Goal: Task Accomplishment & Management: Use online tool/utility

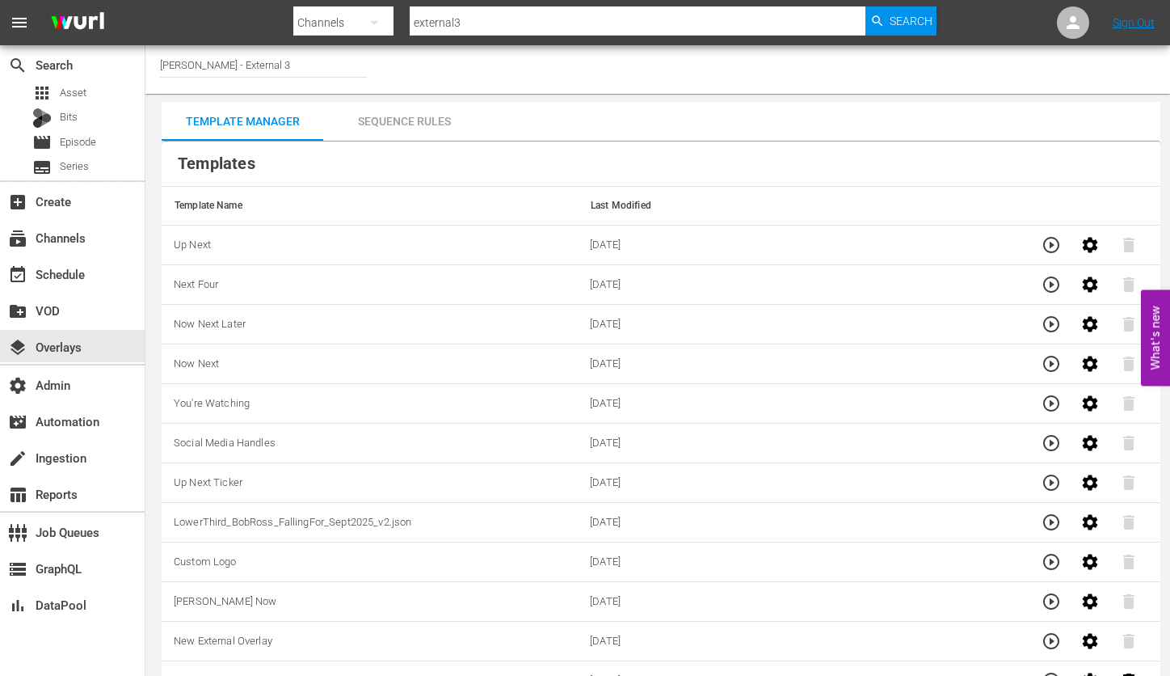
scroll to position [19, 0]
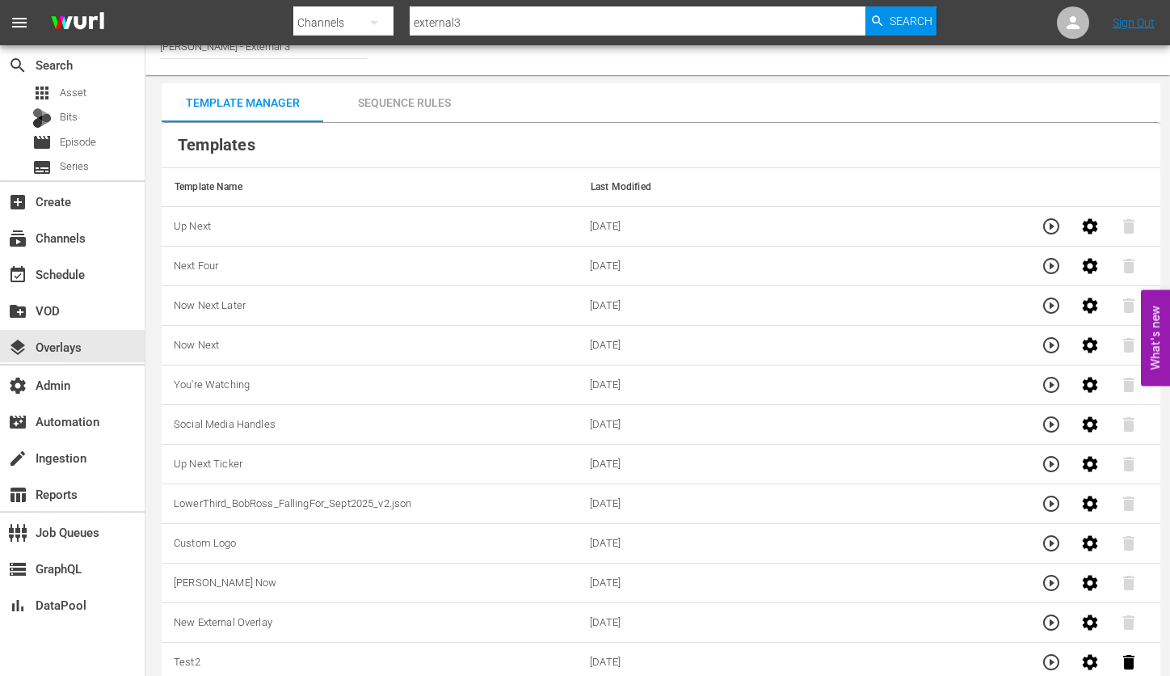
click at [431, 23] on input "external3" at bounding box center [638, 22] width 456 height 39
type input "bosch"
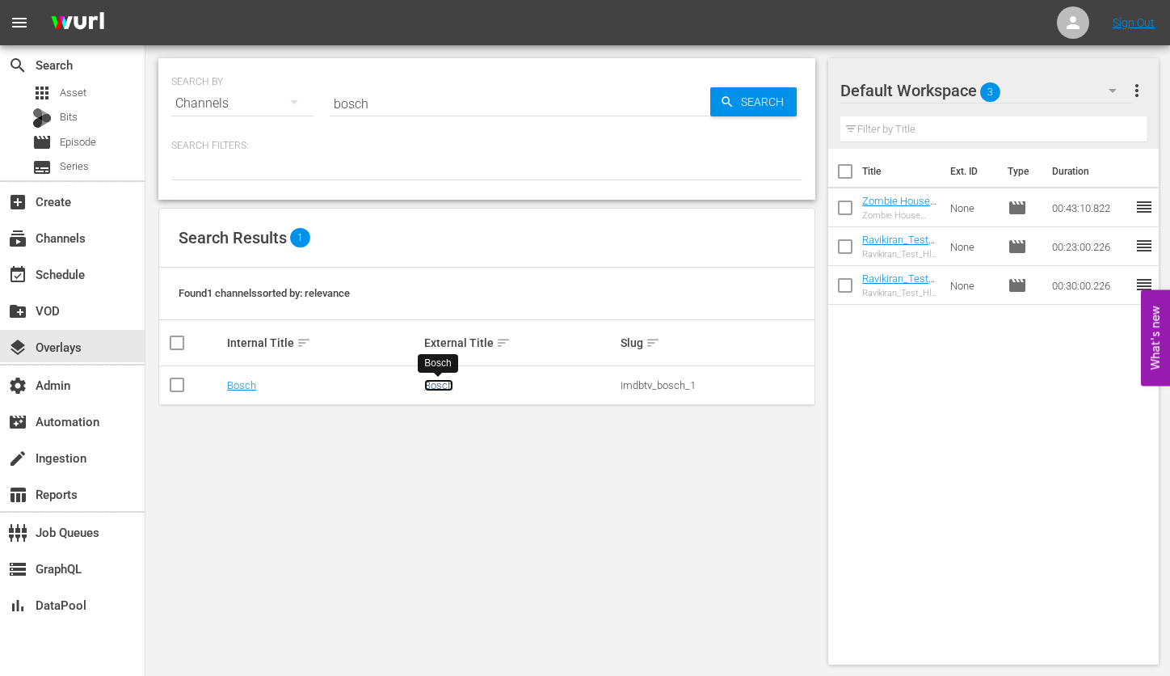
click at [436, 388] on link "Bosch" at bounding box center [438, 385] width 29 height 12
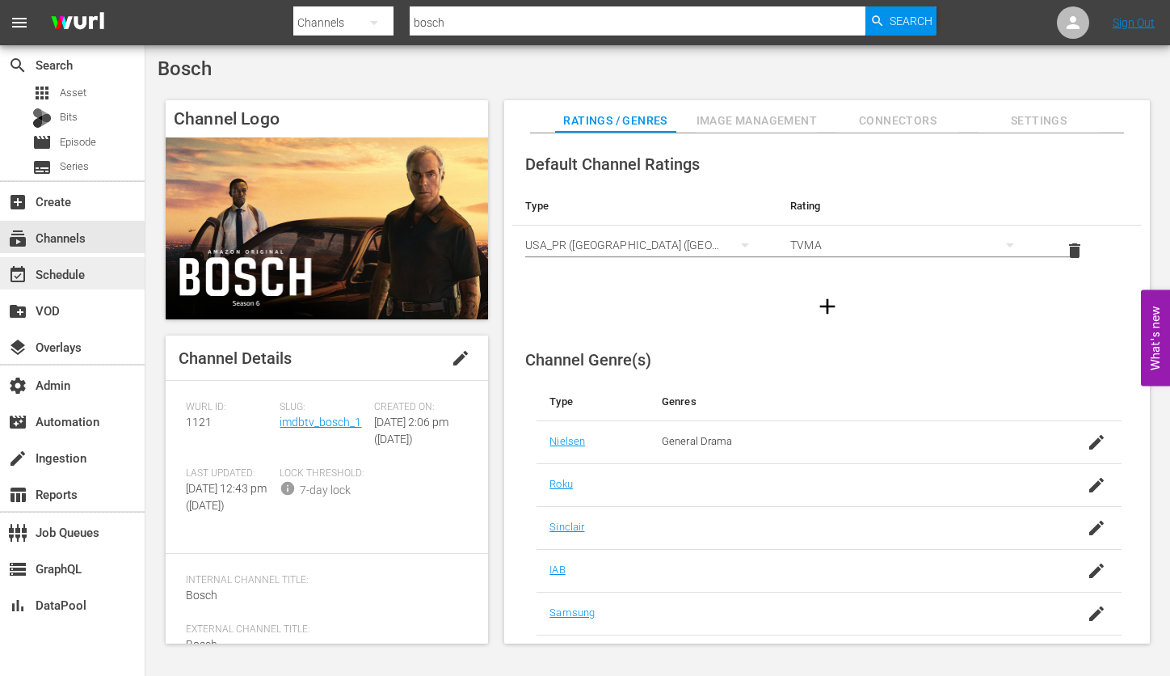
click at [74, 278] on div "event_available Schedule" at bounding box center [45, 271] width 91 height 15
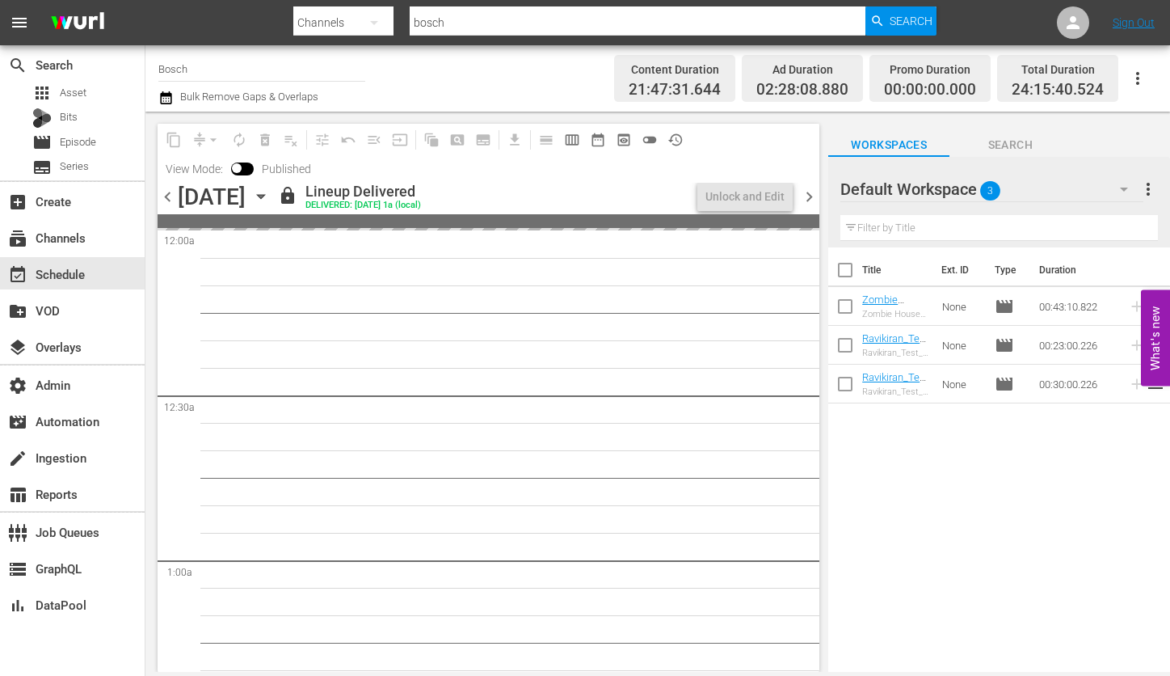
click at [303, 75] on input "Bosch" at bounding box center [261, 68] width 207 height 39
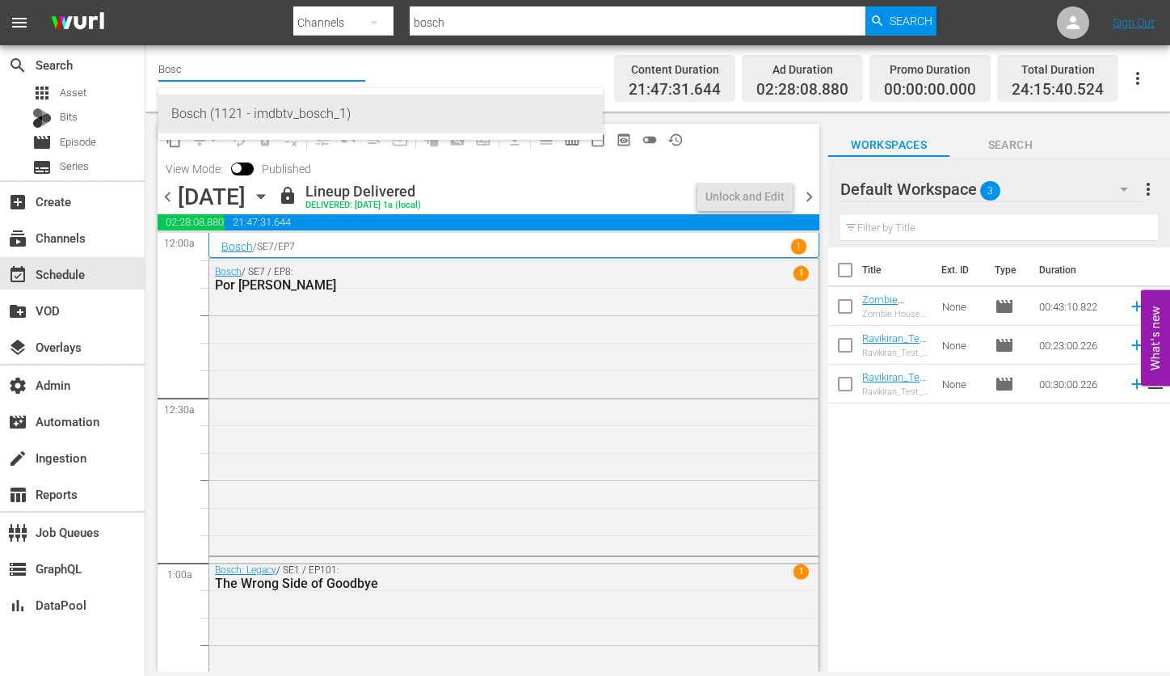
click at [304, 116] on div "Bosch (1121 - imdbtv_bosch_1)" at bounding box center [380, 114] width 419 height 39
type input "Bosch (1121 - imdbtv_bosch_1)"
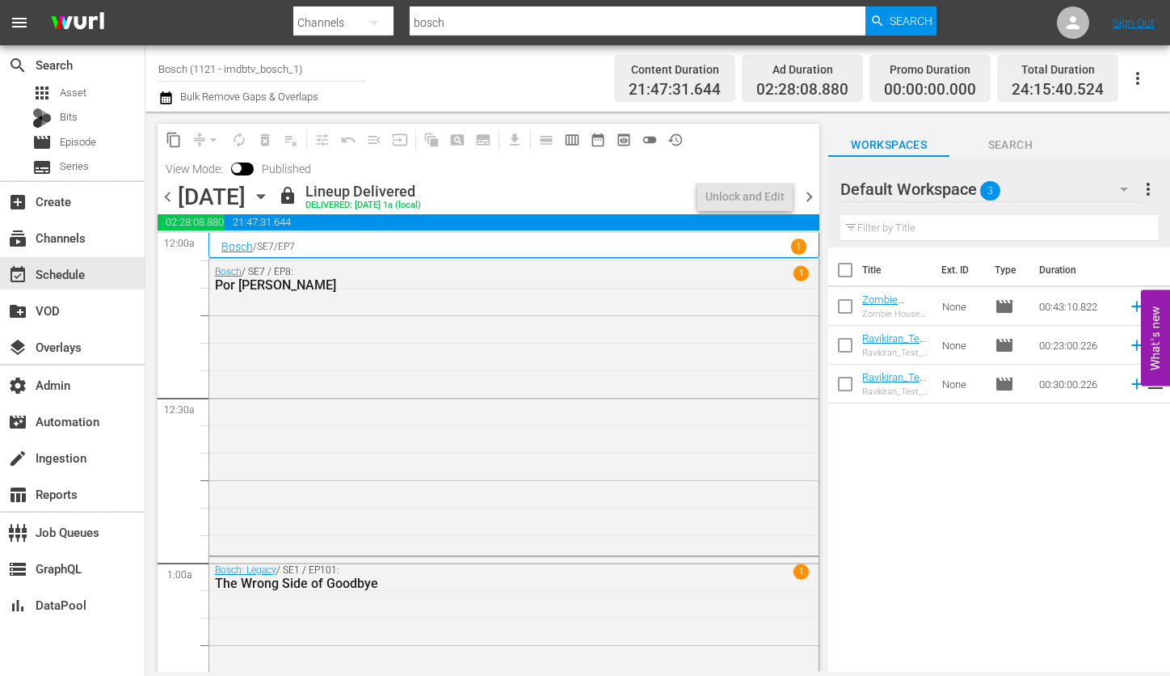
click at [267, 70] on input "Bosch (1121 - imdbtv_bosch_1)" at bounding box center [261, 68] width 207 height 39
click at [93, 268] on div "event_available Schedule" at bounding box center [72, 273] width 145 height 32
click at [168, 202] on span "chevron_left" at bounding box center [168, 197] width 20 height 20
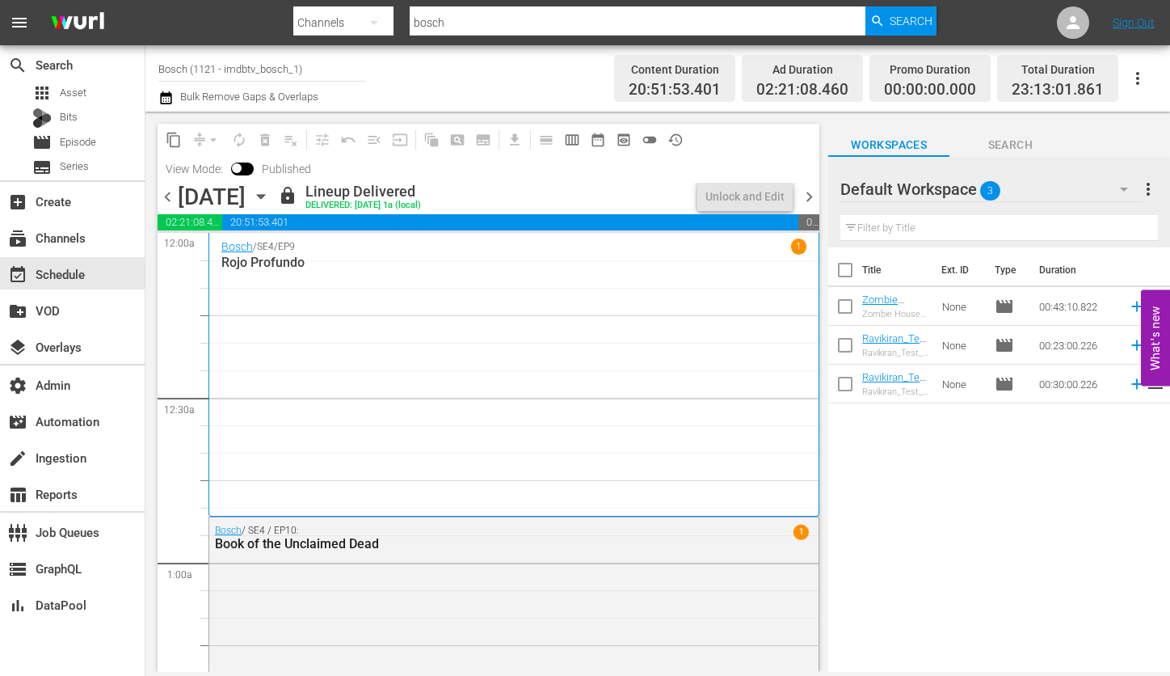
click at [166, 198] on span "chevron_left" at bounding box center [168, 197] width 20 height 20
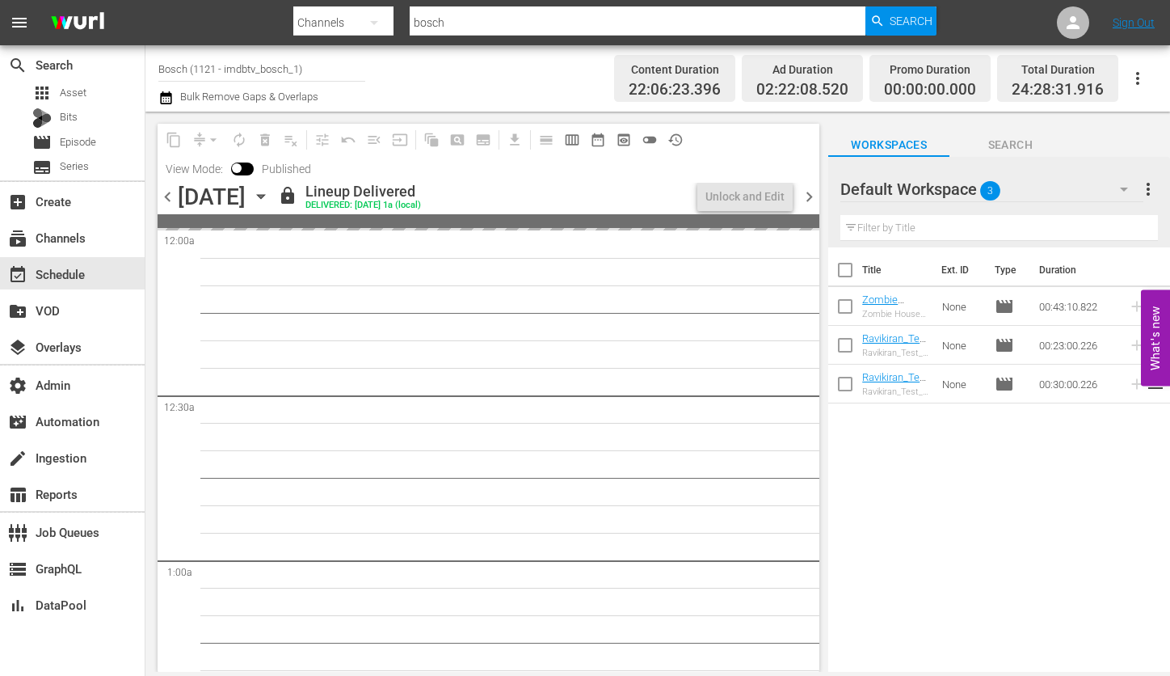
click at [166, 198] on span "chevron_left" at bounding box center [168, 197] width 20 height 20
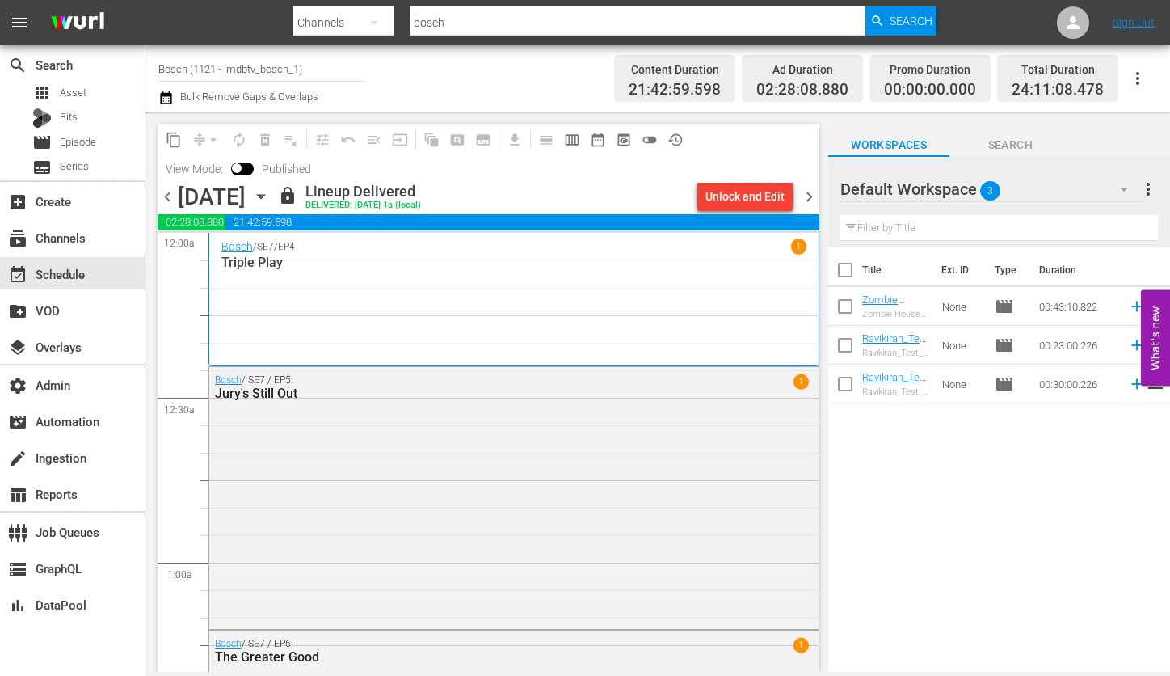
click at [166, 197] on span "chevron_left" at bounding box center [168, 197] width 20 height 20
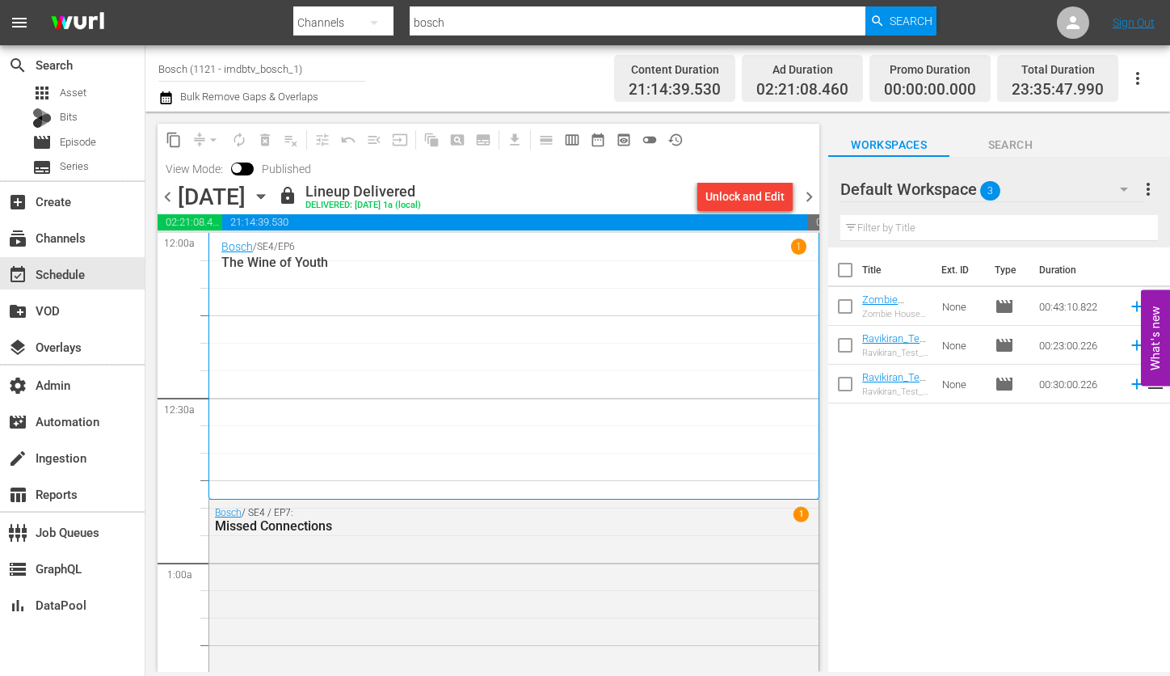
click at [814, 196] on span "chevron_right" at bounding box center [809, 197] width 20 height 20
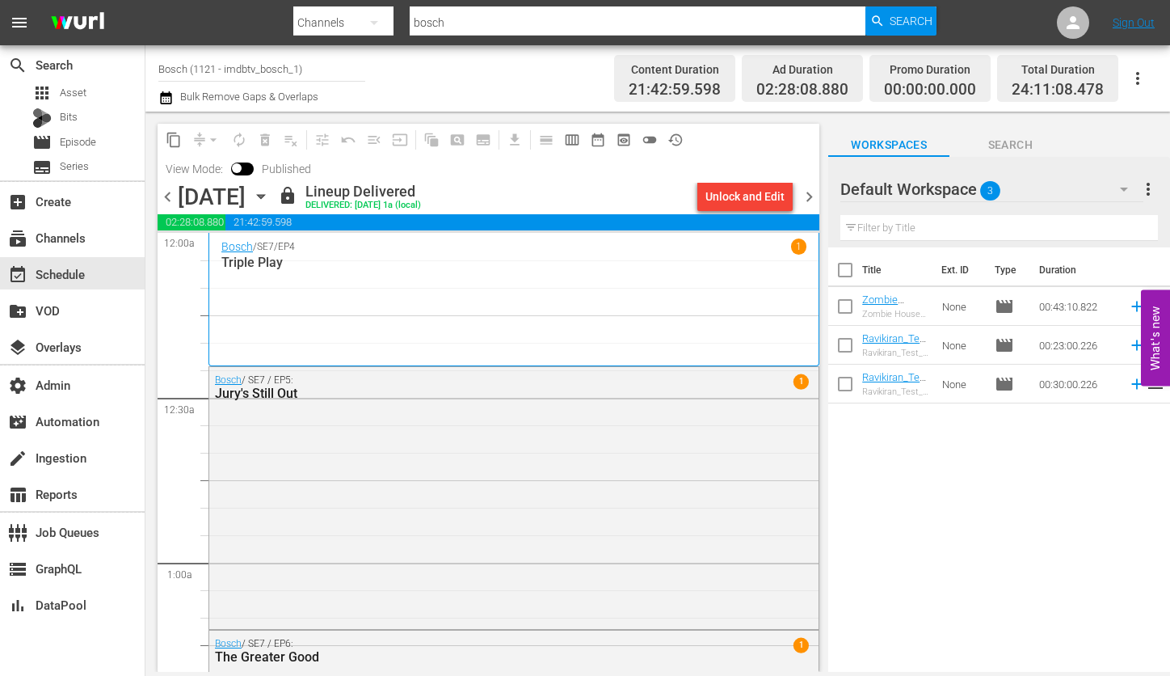
click at [505, 311] on div "Bosch / SE7 / EP4 1 Triple Play" at bounding box center [513, 298] width 585 height 121
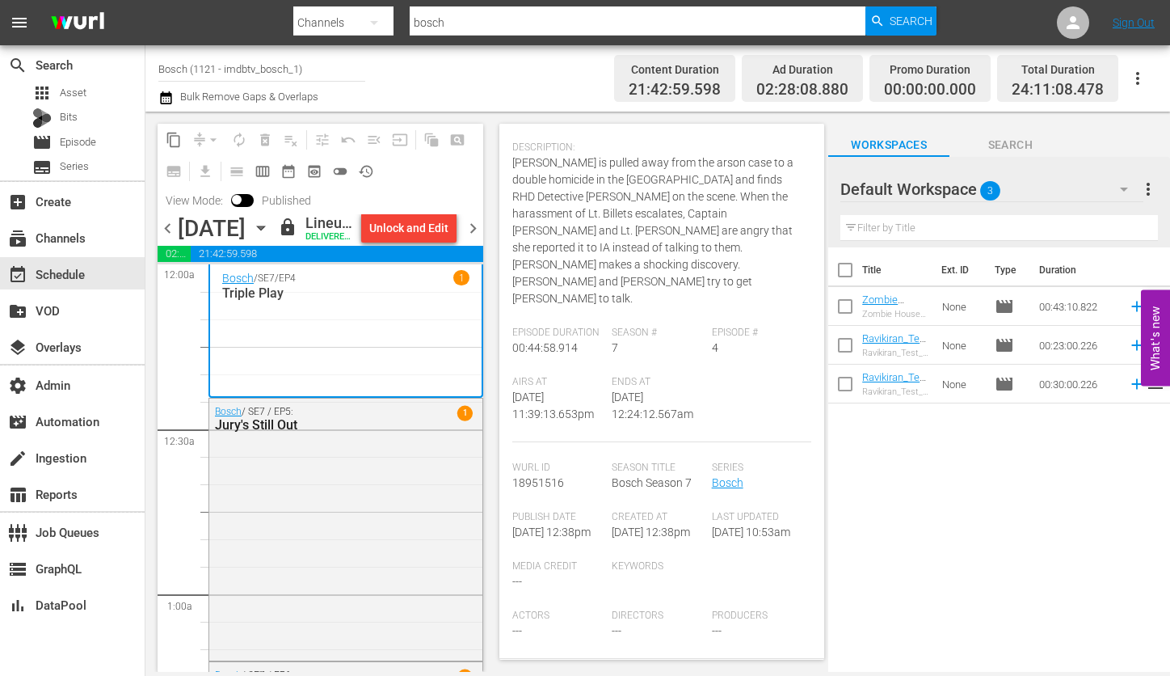
scroll to position [191, 0]
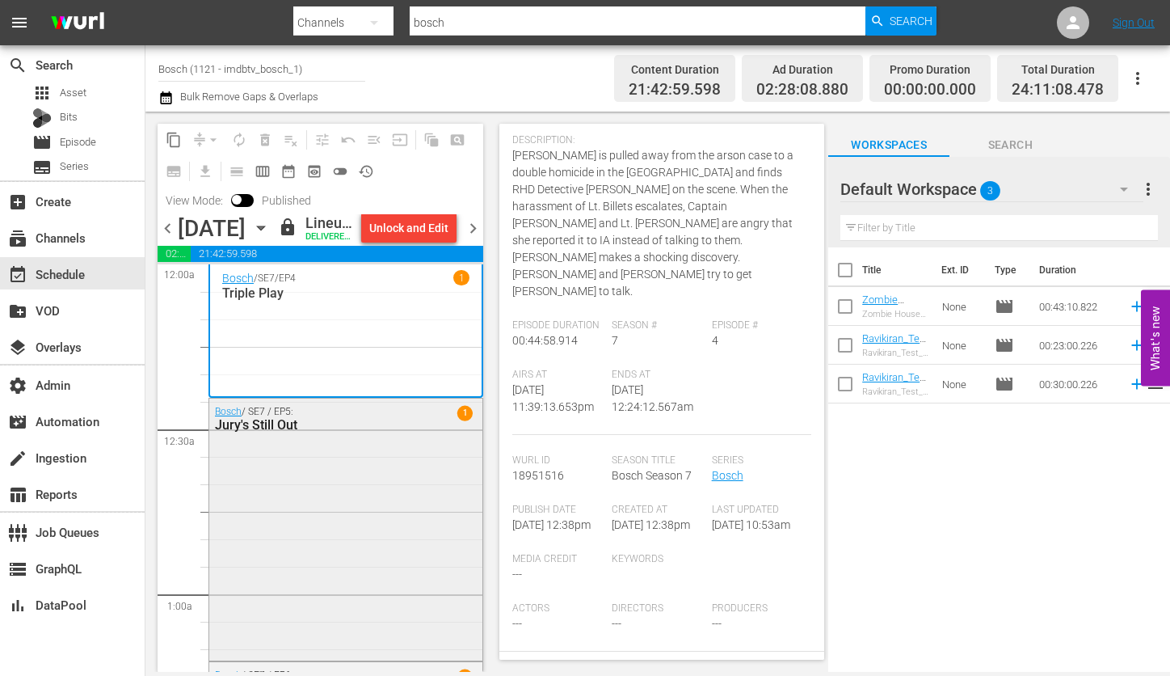
click at [380, 511] on div "Bosch / SE7 / EP5: Jury's Still Out 1" at bounding box center [345, 527] width 273 height 259
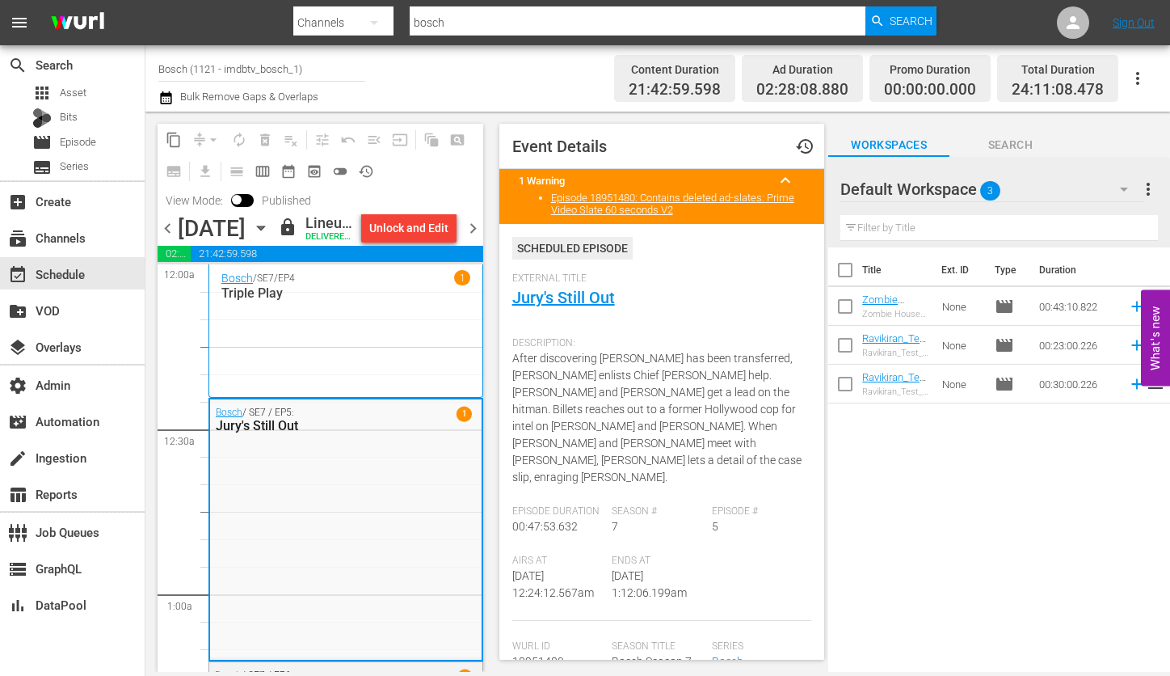
click at [370, 377] on div "Bosch / SE7 / EP4 1 Triple Play" at bounding box center [345, 330] width 249 height 121
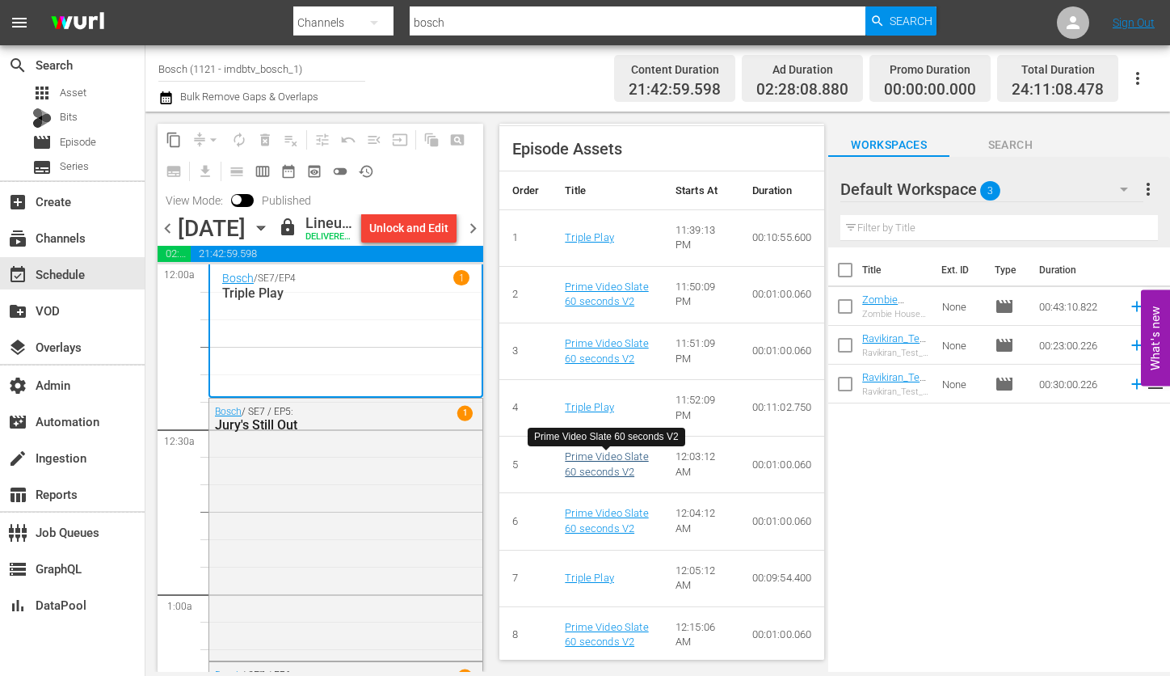
scroll to position [942, 0]
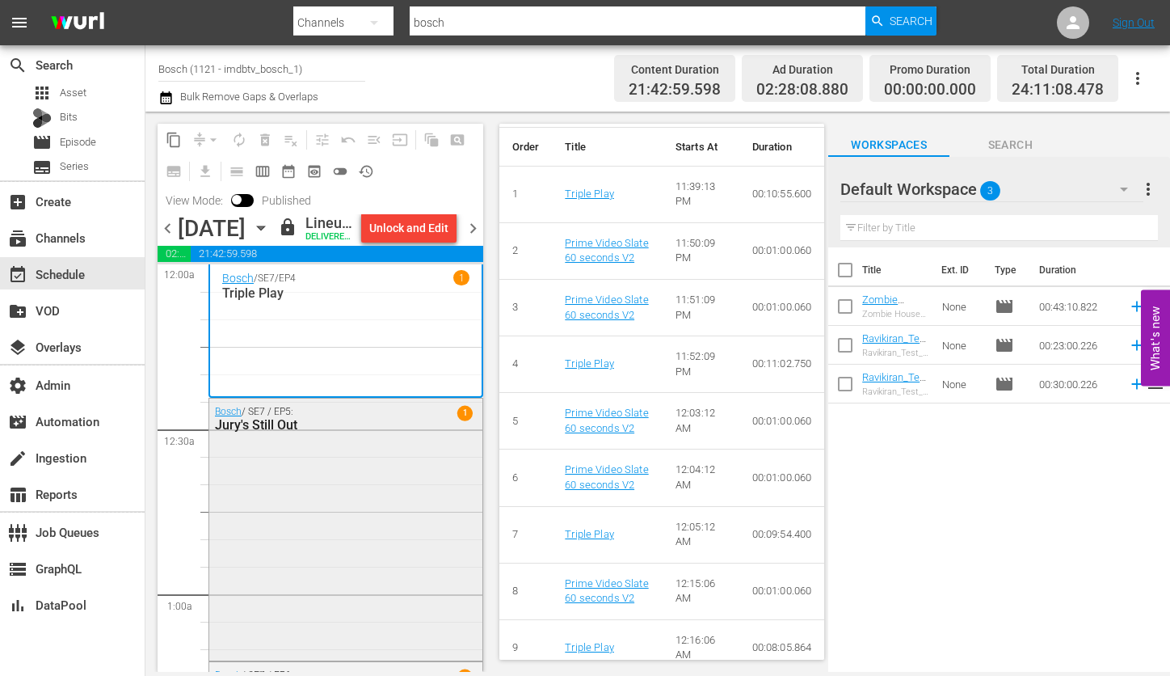
click at [375, 497] on div "Bosch / SE7 / EP5: Jury's Still Out 1" at bounding box center [345, 527] width 273 height 259
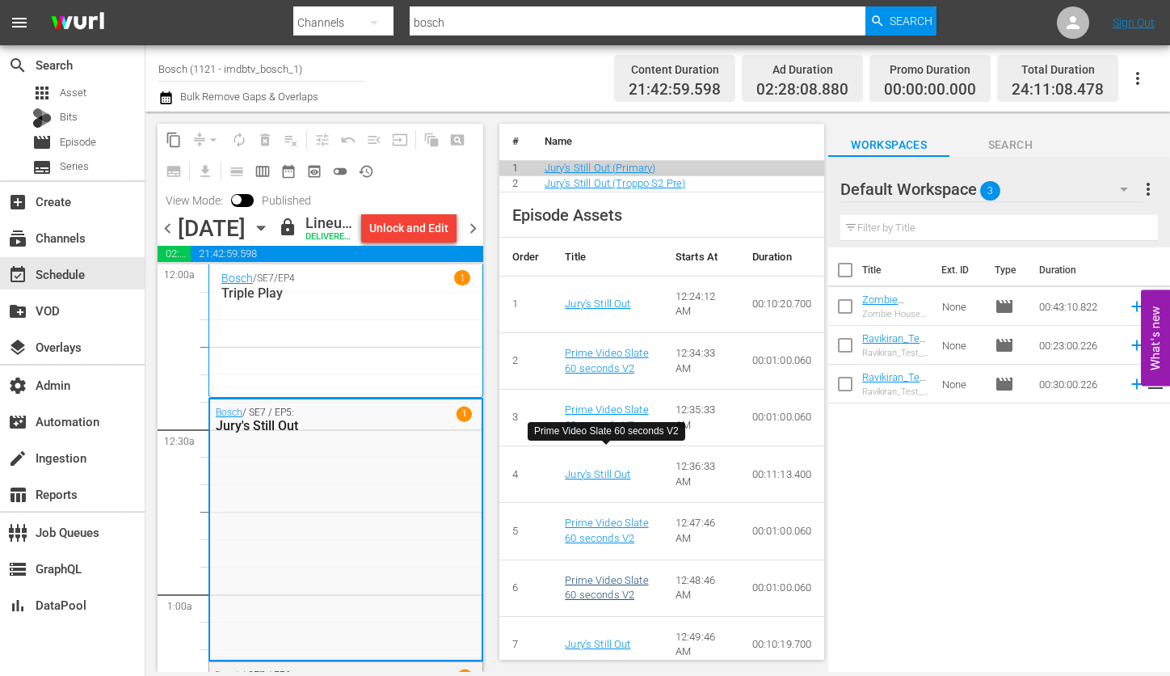
scroll to position [761, 0]
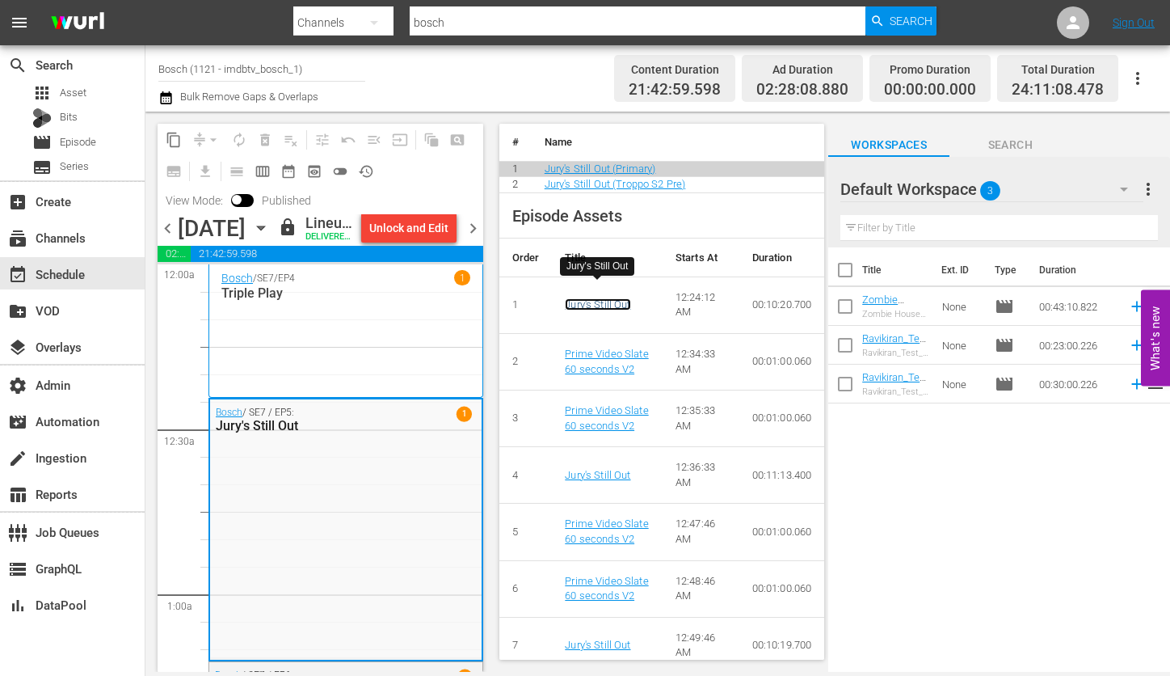
click at [605, 298] on link "Jury's Still Out" at bounding box center [597, 304] width 65 height 12
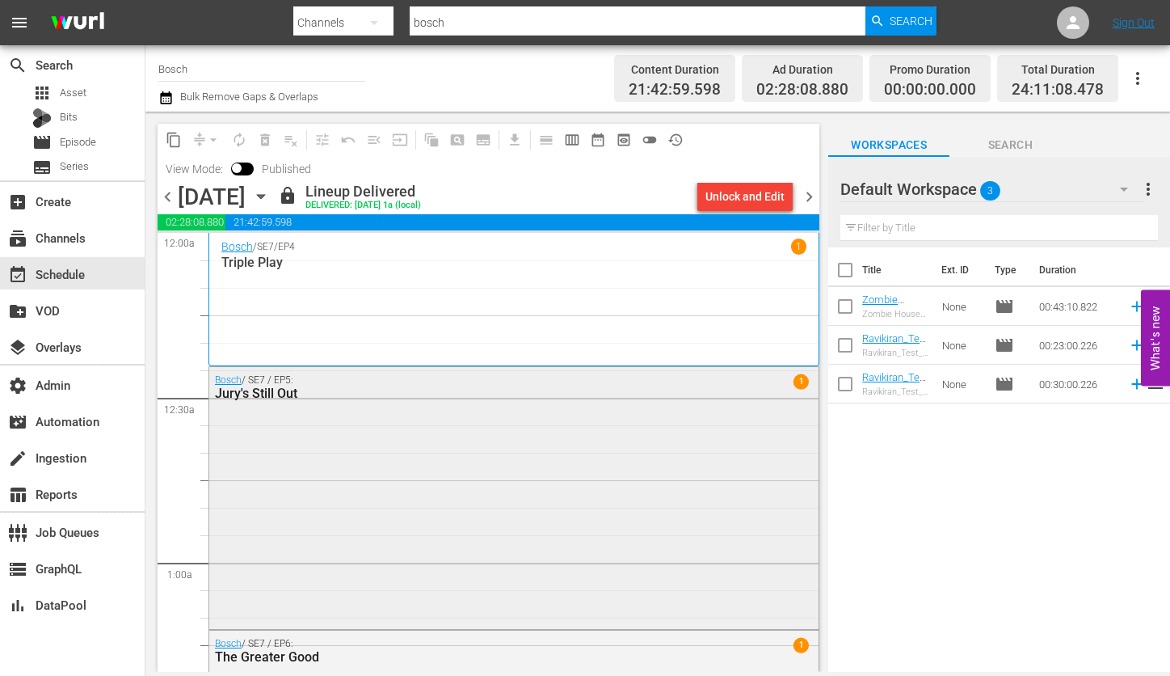
click at [435, 493] on div "Bosch / SE7 / EP5: Jury's Still Out 1" at bounding box center [513, 496] width 609 height 259
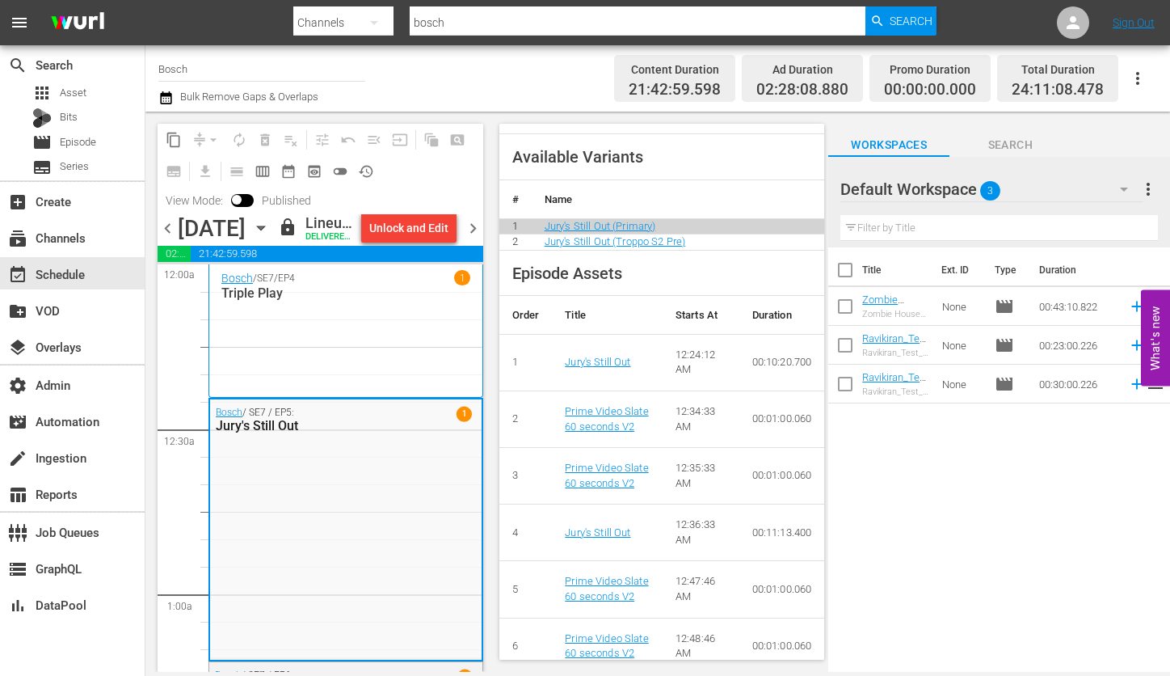
scroll to position [840, 0]
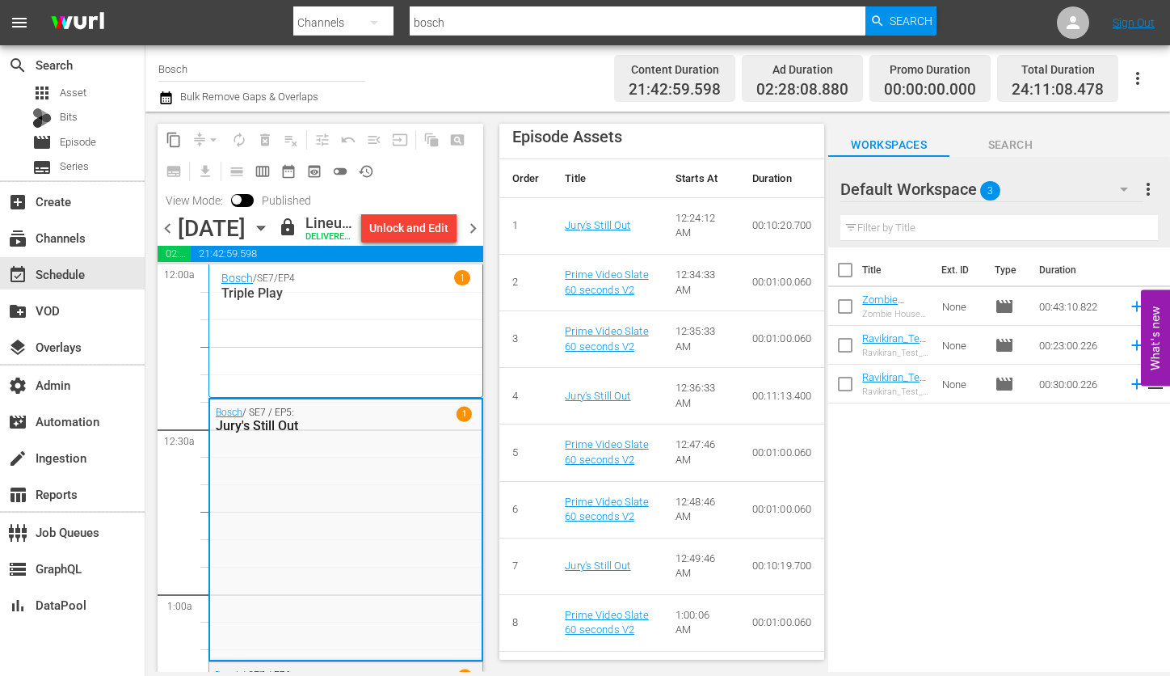
click at [264, 67] on input "Bosch" at bounding box center [261, 68] width 207 height 39
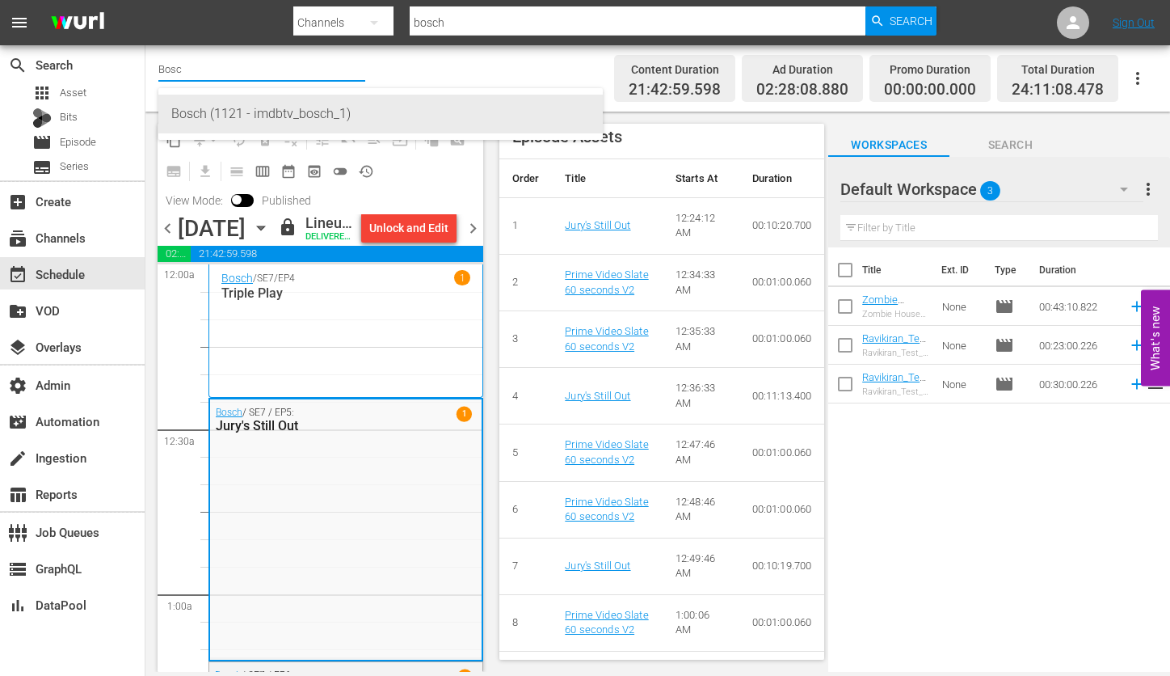
click at [298, 115] on div "Bosch (1121 - imdbtv_bosch_1)" at bounding box center [380, 114] width 419 height 39
type input "Bosch (1121 - imdbtv_bosch_1)"
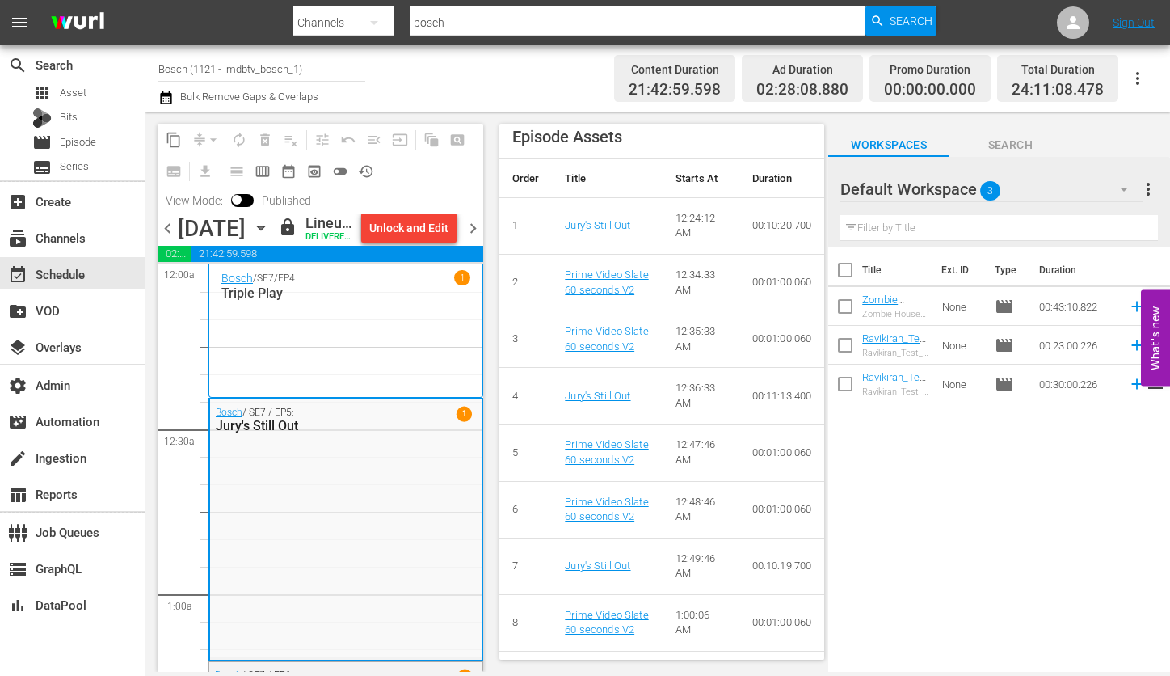
click at [268, 65] on input "Bosch (1121 - imdbtv_bosch_1)" at bounding box center [261, 68] width 207 height 39
